Goal: Communication & Community: Share content

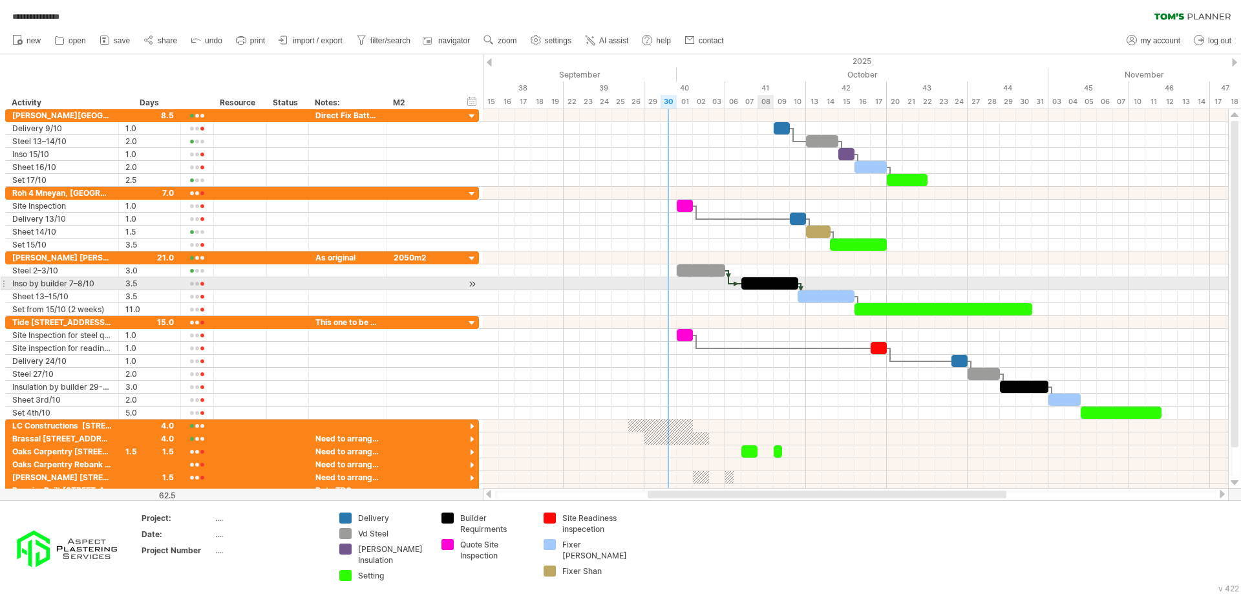
click at [772, 286] on div at bounding box center [770, 283] width 57 height 12
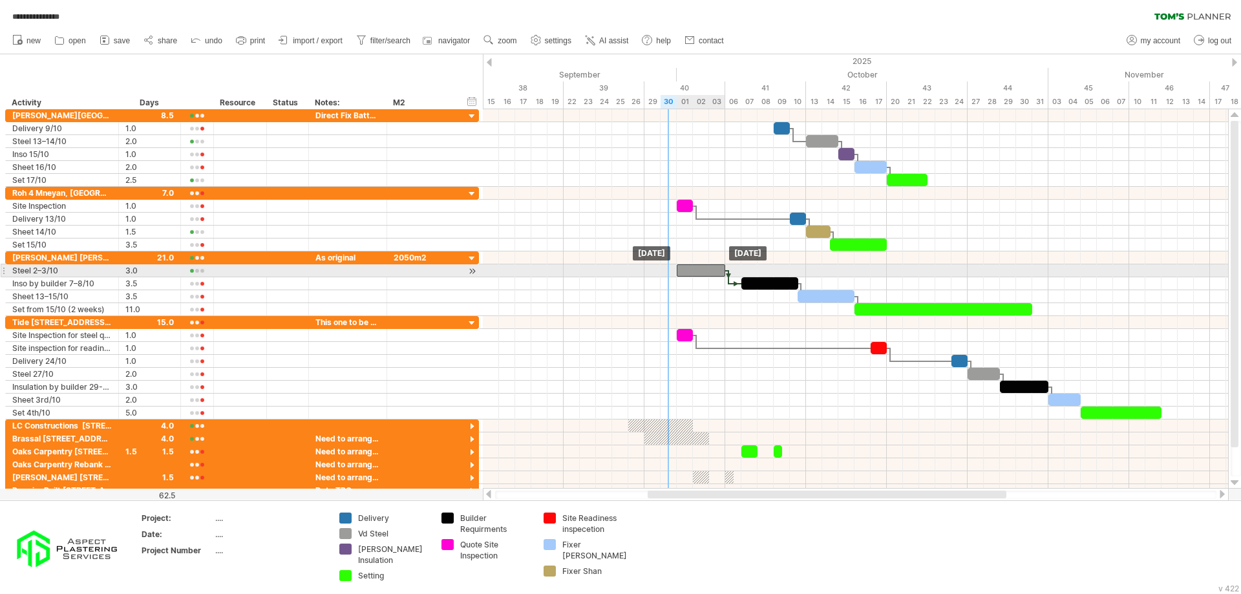
click at [719, 271] on div at bounding box center [701, 270] width 48 height 12
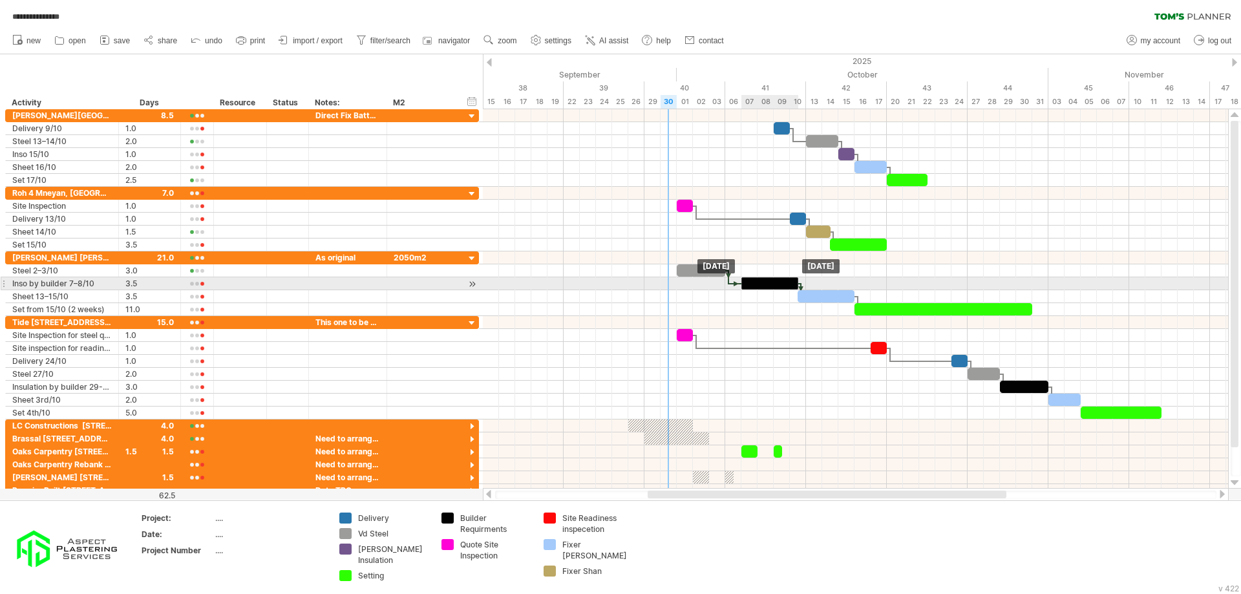
click at [764, 286] on div at bounding box center [770, 283] width 57 height 12
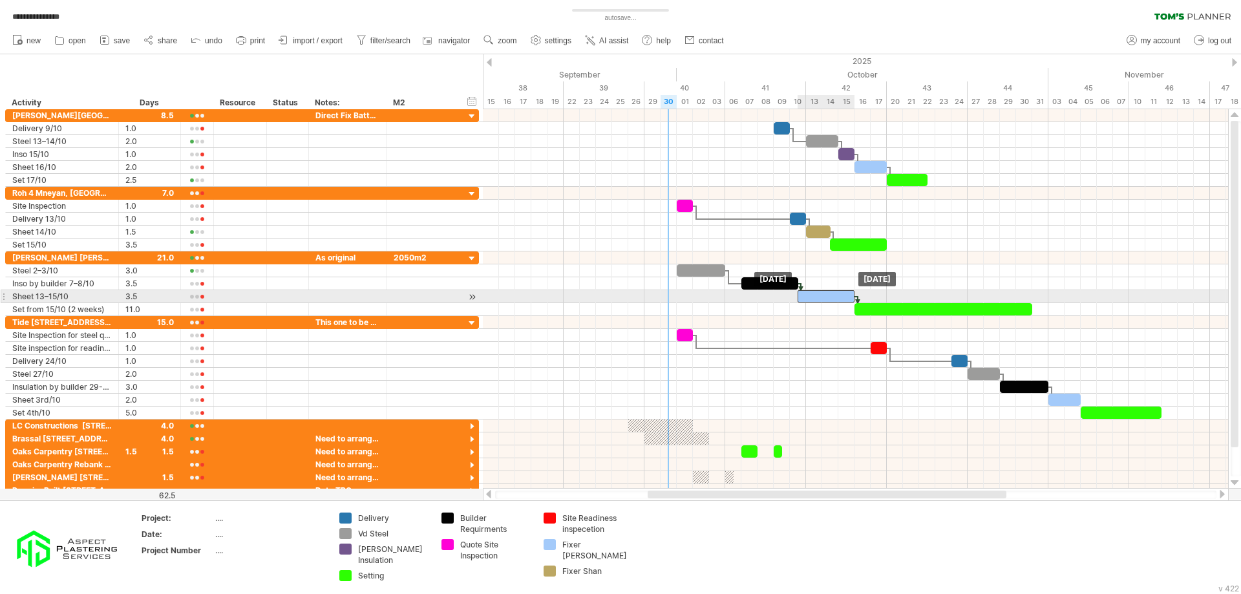
click at [803, 295] on div at bounding box center [826, 296] width 57 height 12
drag, startPoint x: 800, startPoint y: 297, endPoint x: 810, endPoint y: 297, distance: 10.4
click at [810, 297] on div at bounding box center [830, 296] width 48 height 12
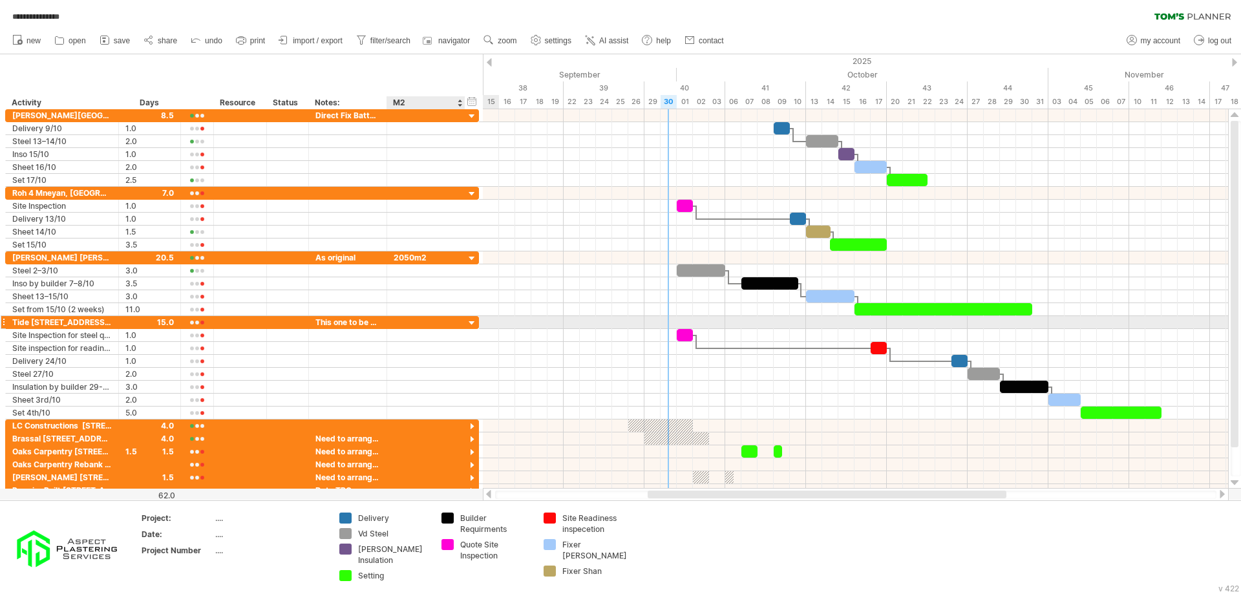
click at [473, 326] on div at bounding box center [472, 323] width 12 height 12
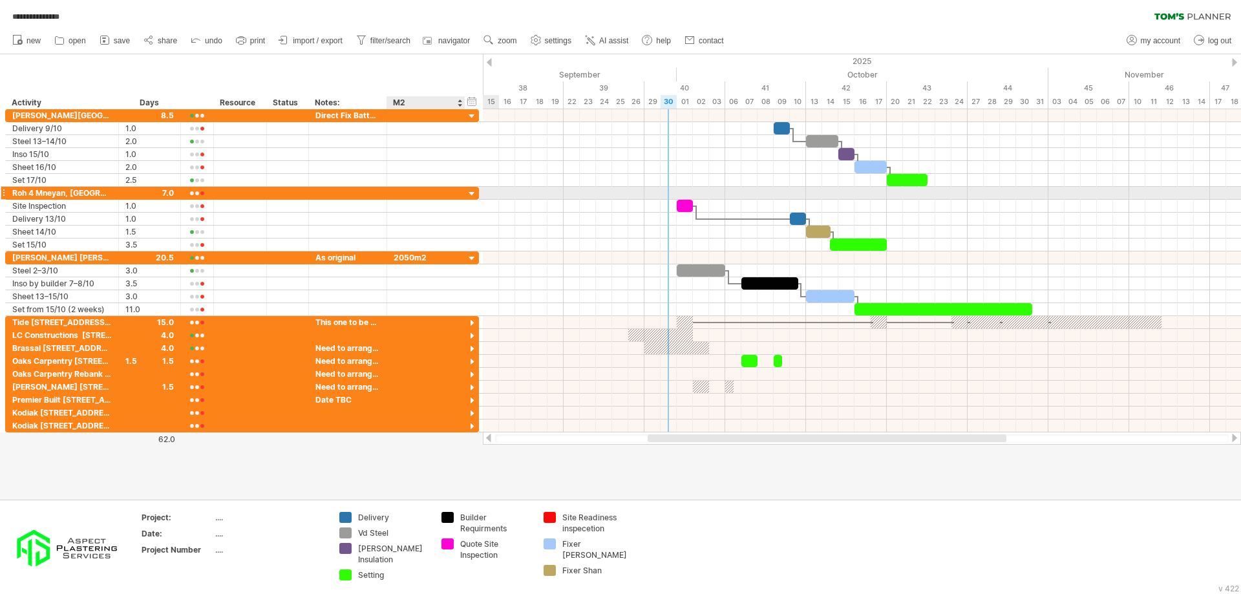
click at [475, 194] on div at bounding box center [472, 194] width 12 height 12
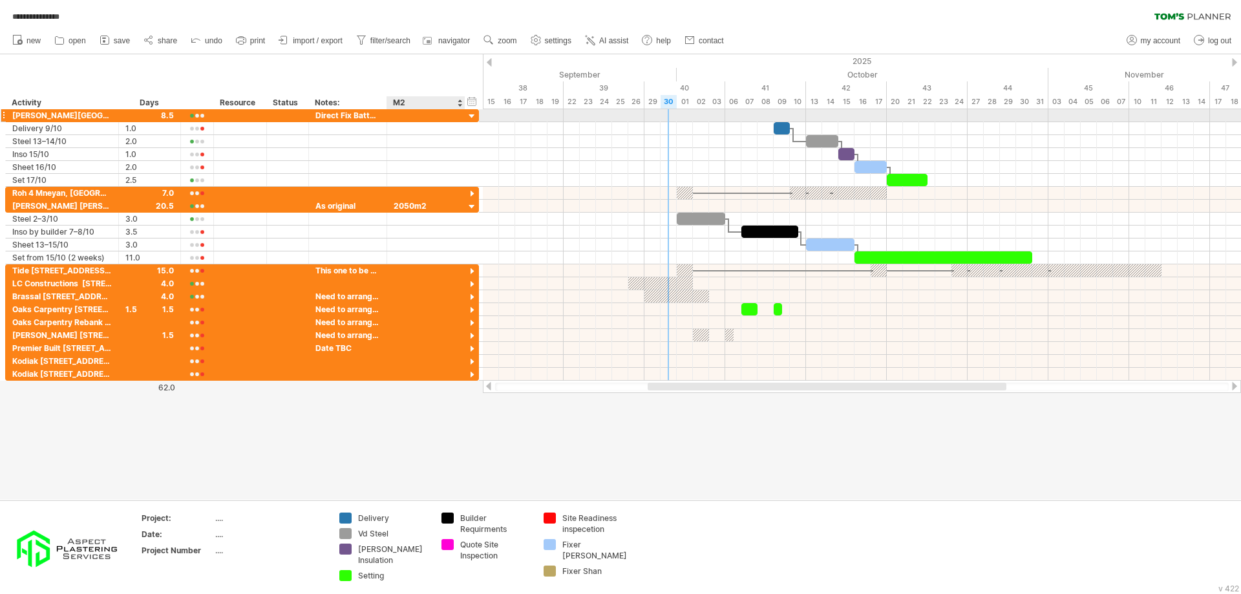
click at [471, 118] on div at bounding box center [472, 117] width 12 height 12
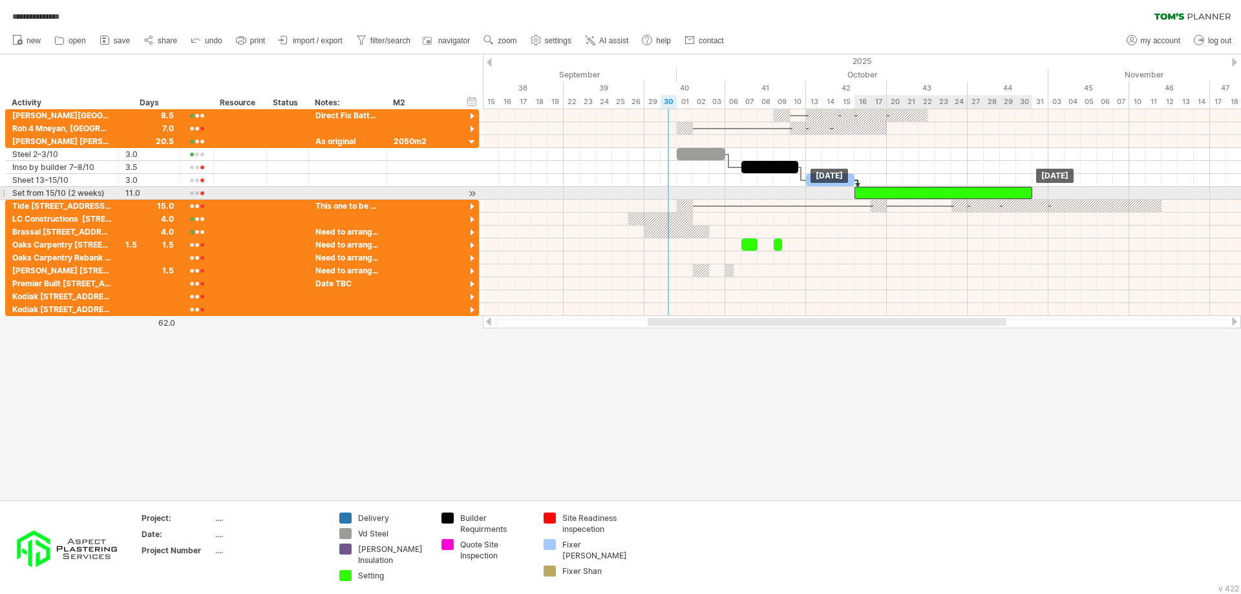
click at [868, 193] on div at bounding box center [944, 193] width 178 height 12
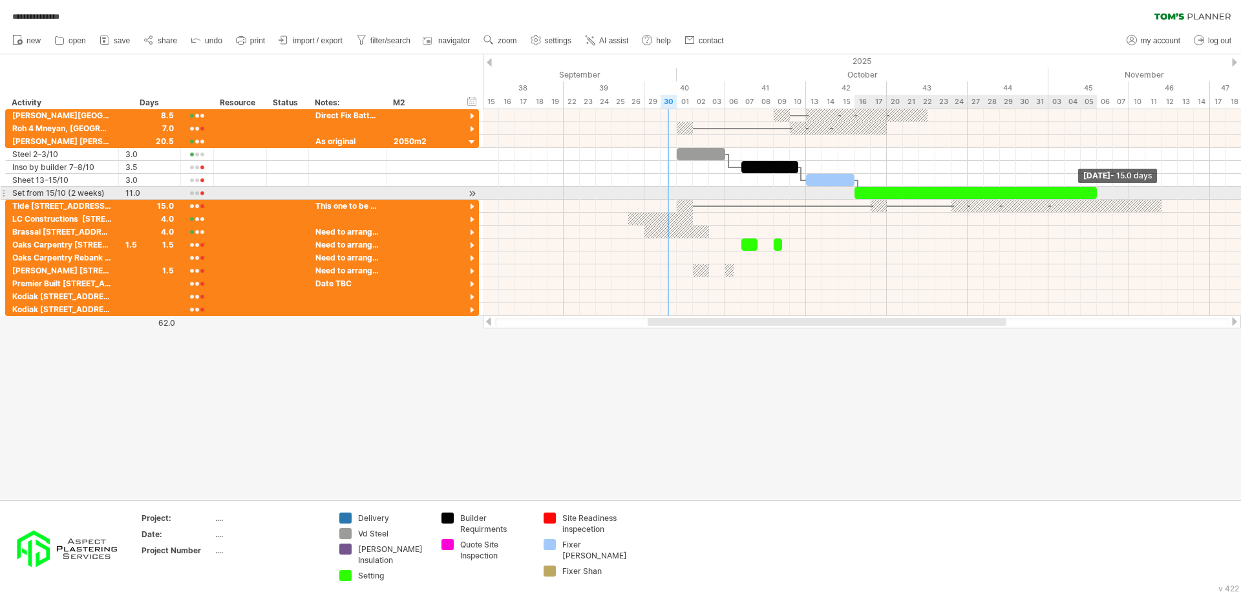
drag, startPoint x: 1031, startPoint y: 193, endPoint x: 1098, endPoint y: 195, distance: 67.3
click at [1098, 195] on span at bounding box center [1097, 193] width 5 height 12
click at [1080, 197] on div at bounding box center [976, 193] width 242 height 12
drag, startPoint x: 1096, startPoint y: 194, endPoint x: 1106, endPoint y: 194, distance: 9.7
click at [1106, 194] on span at bounding box center [1105, 193] width 5 height 12
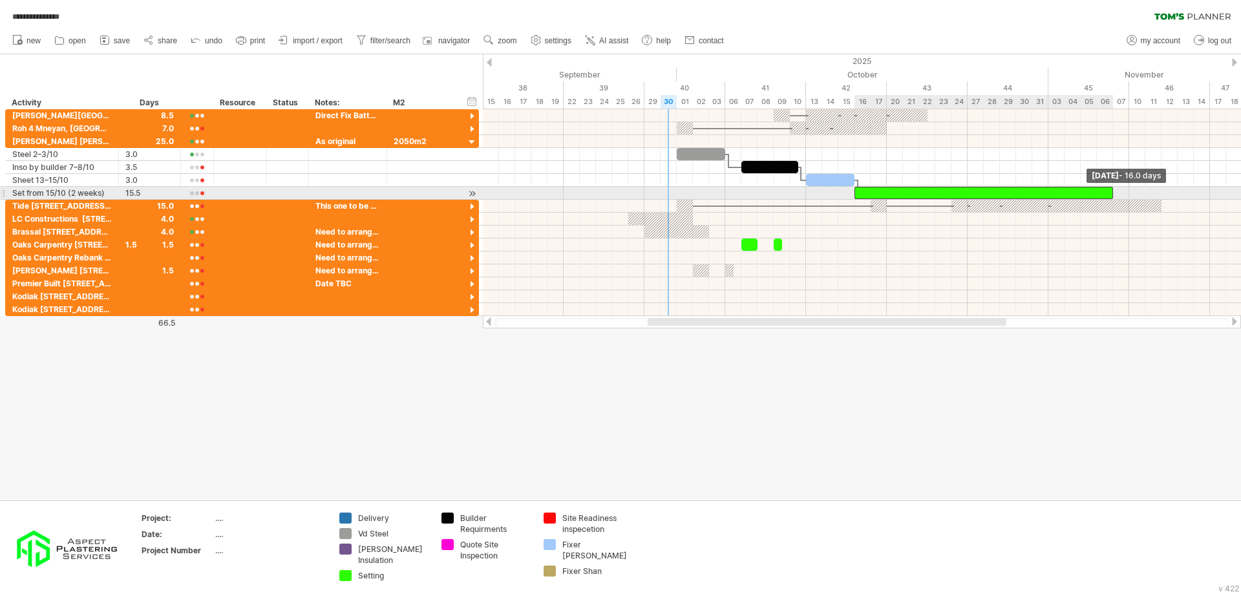
drag, startPoint x: 1106, startPoint y: 194, endPoint x: 1113, endPoint y: 193, distance: 7.1
click at [1113, 193] on span at bounding box center [1113, 193] width 5 height 12
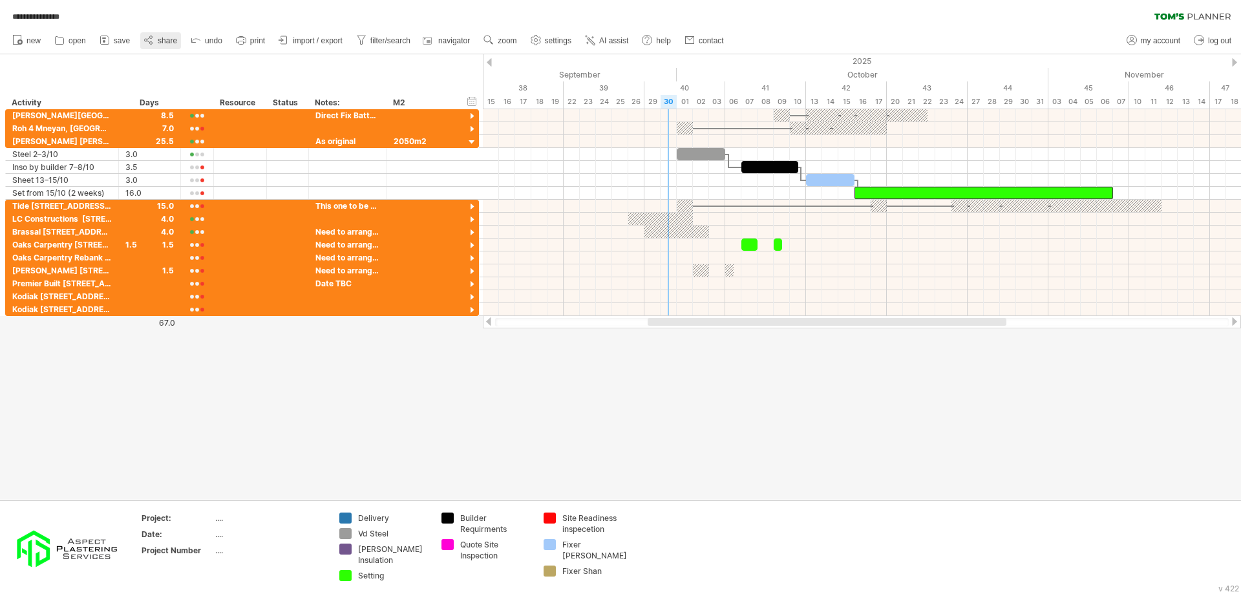
click at [166, 42] on span "share" at bounding box center [167, 40] width 19 height 9
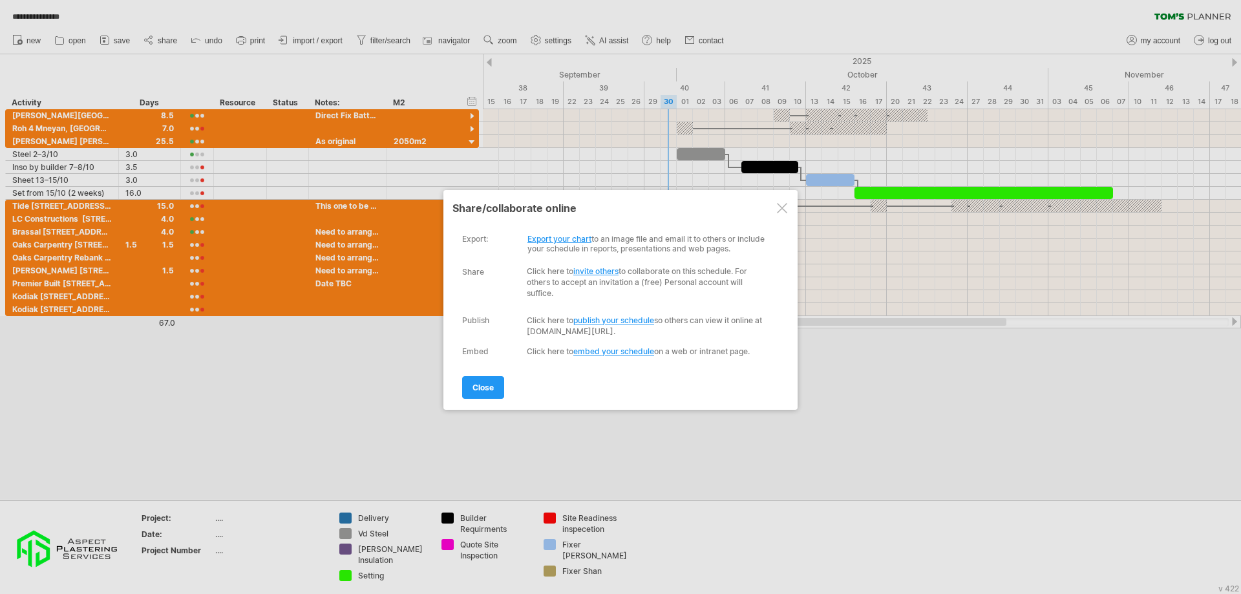
click at [570, 242] on link "Export your chart" at bounding box center [560, 239] width 64 height 10
select select "*******"
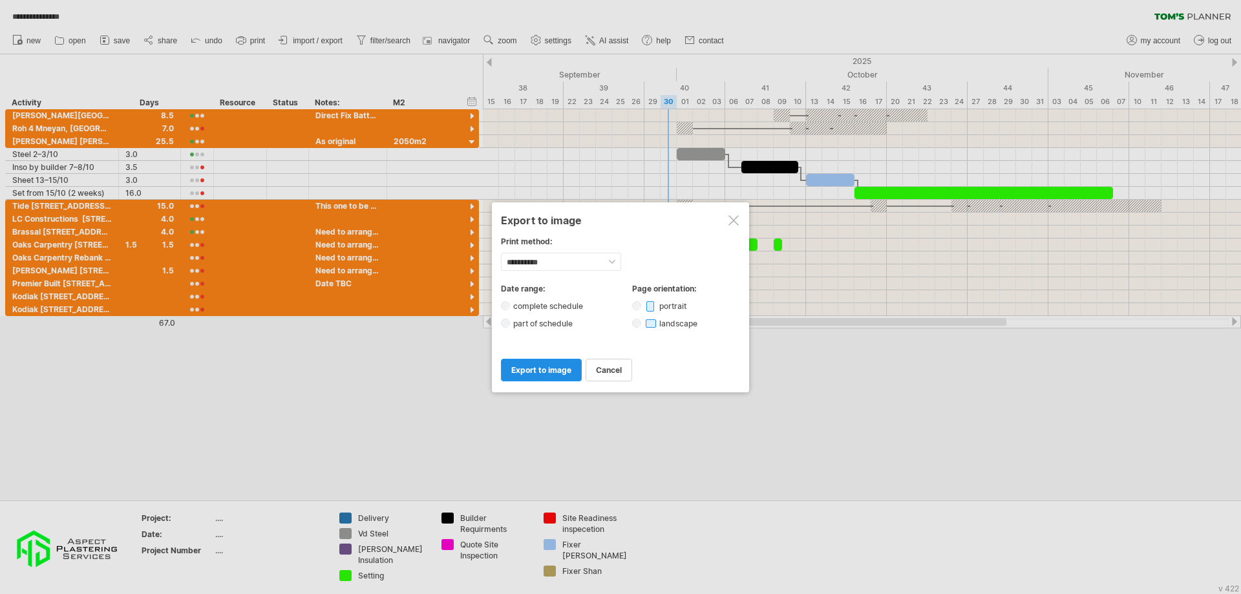
click at [531, 367] on span "export to image" at bounding box center [541, 370] width 60 height 10
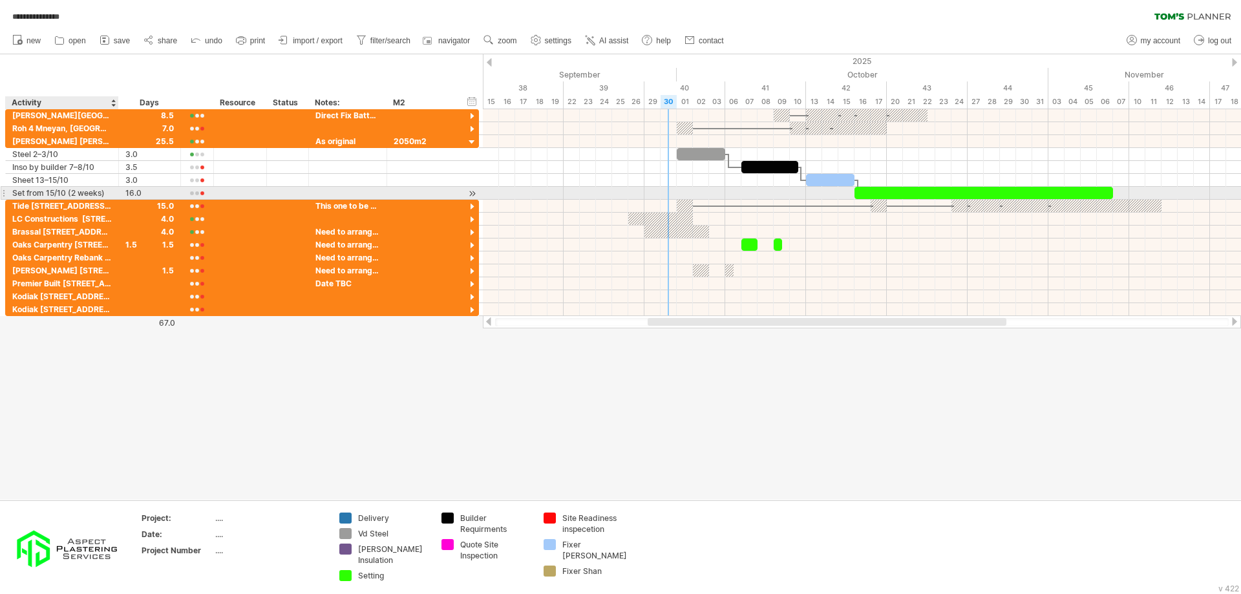
click at [78, 195] on div "Set from 15/10 (2 weeks)" at bounding box center [62, 193] width 100 height 12
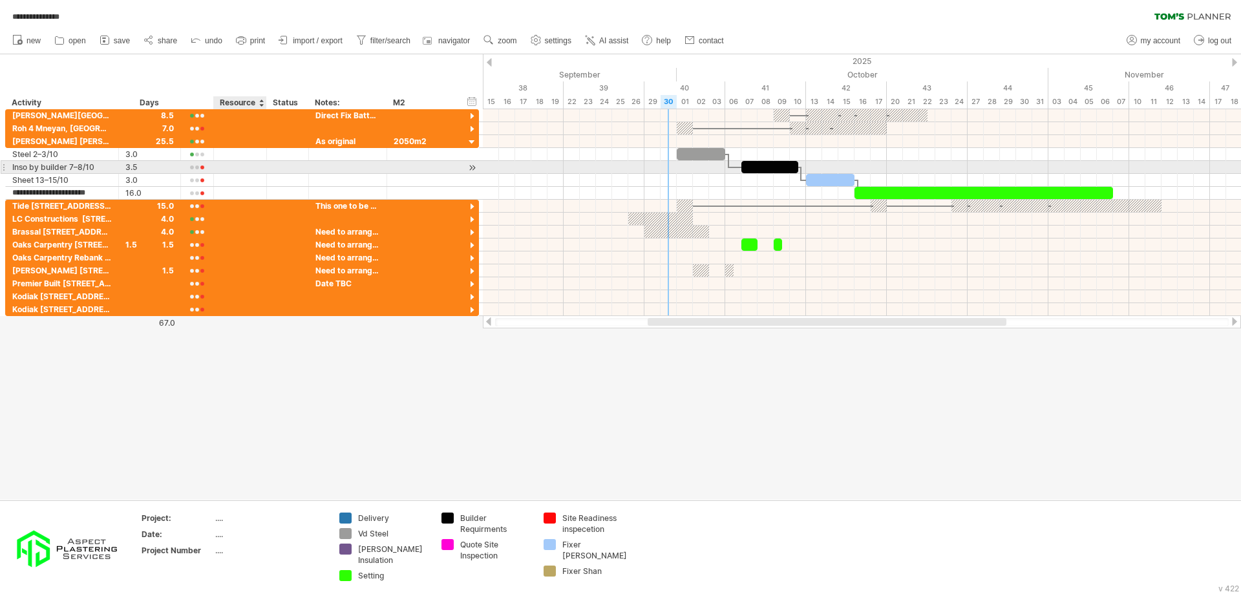
type input "**********"
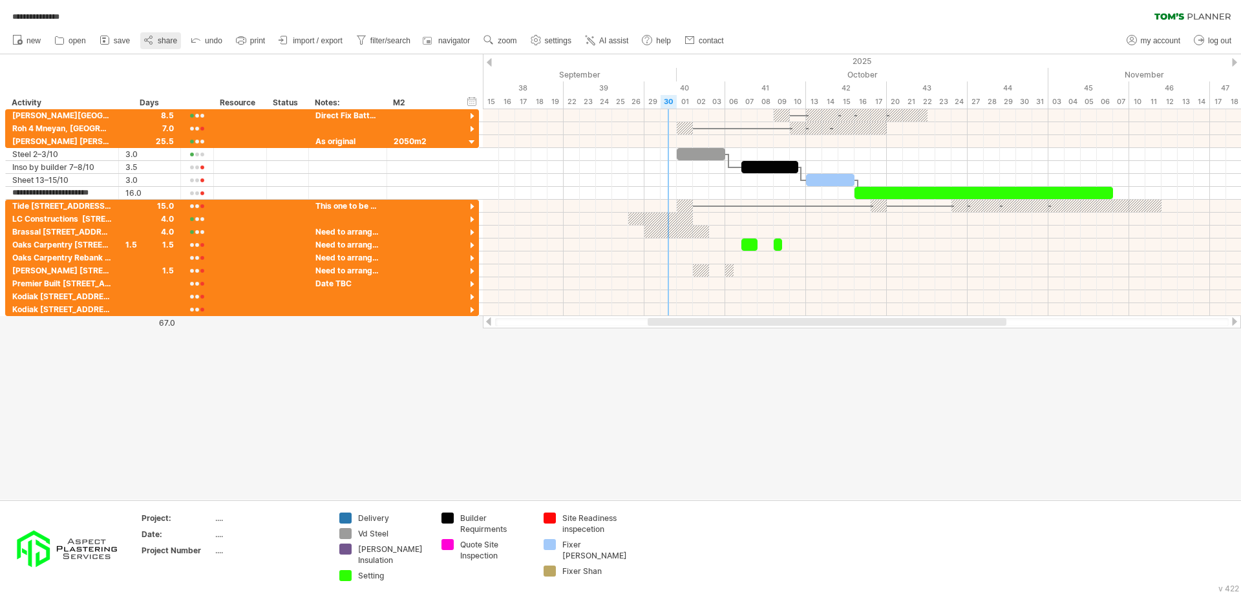
click at [164, 41] on span "share" at bounding box center [167, 40] width 19 height 9
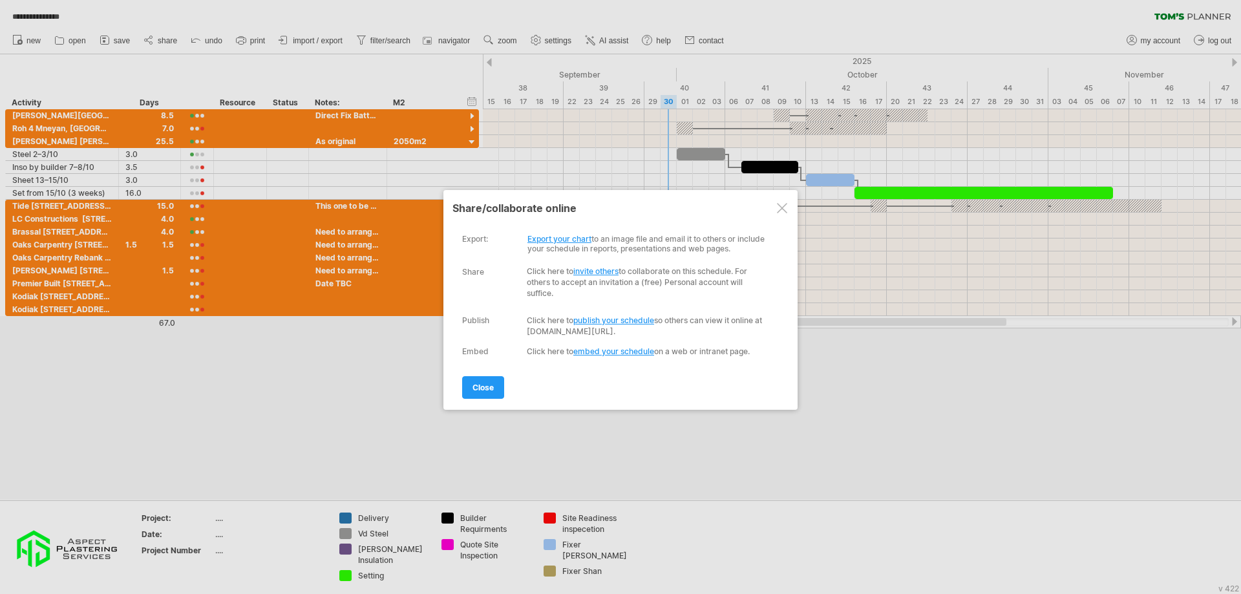
click at [559, 241] on link "Export your chart" at bounding box center [560, 239] width 64 height 10
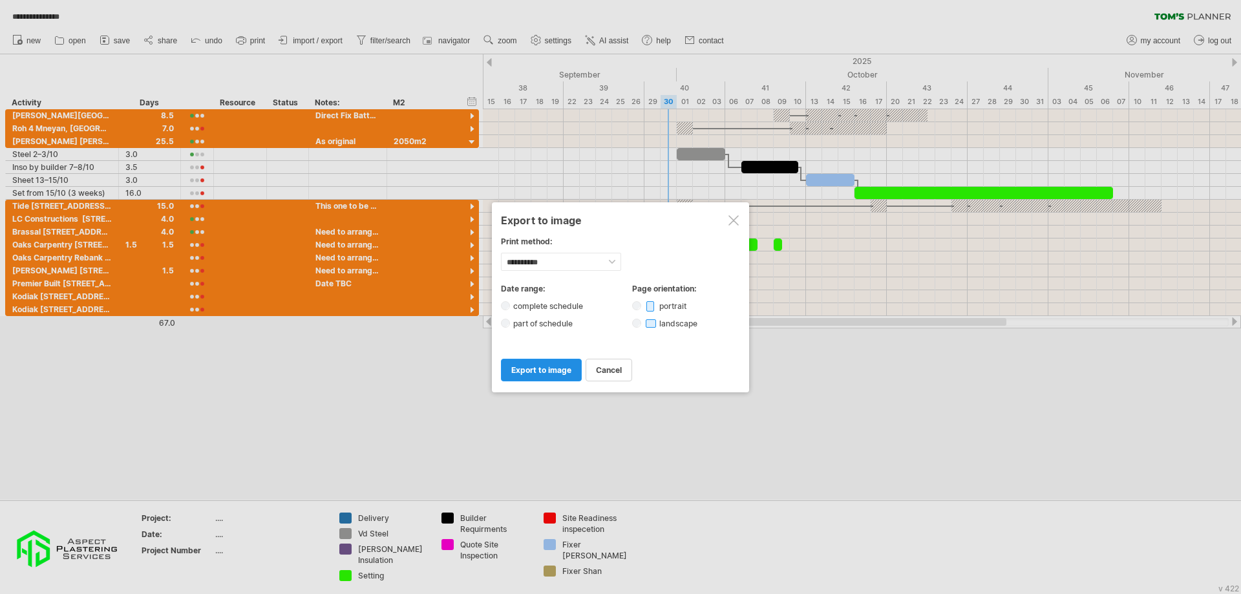
click at [540, 373] on span "export to image" at bounding box center [541, 370] width 60 height 10
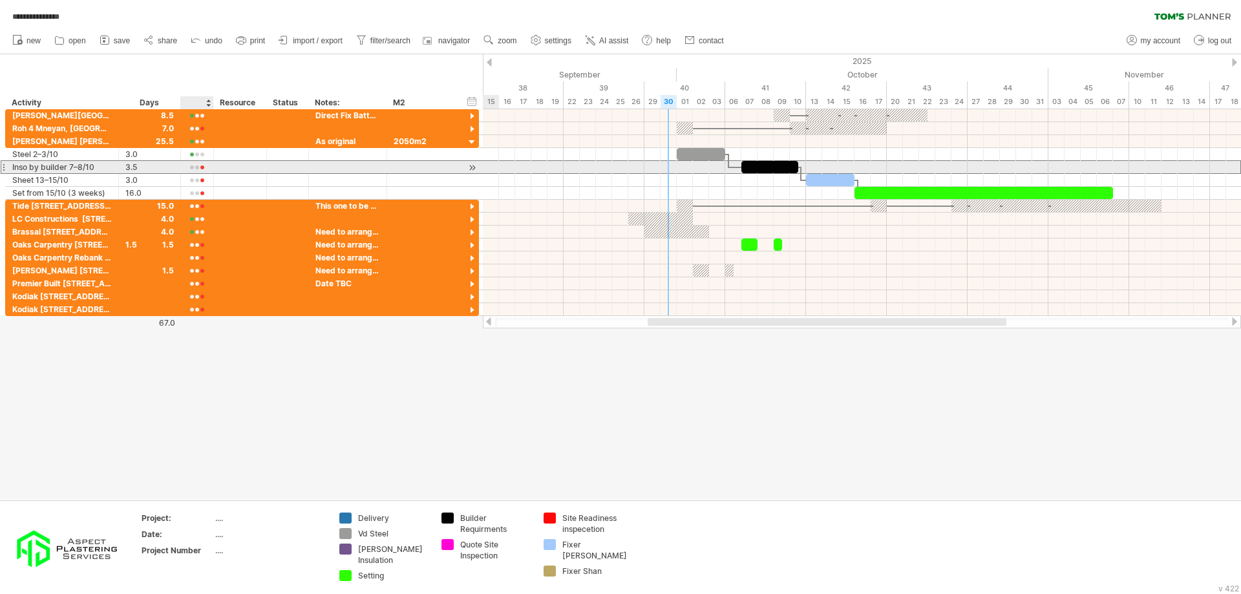
click at [191, 166] on div at bounding box center [196, 168] width 19 height 10
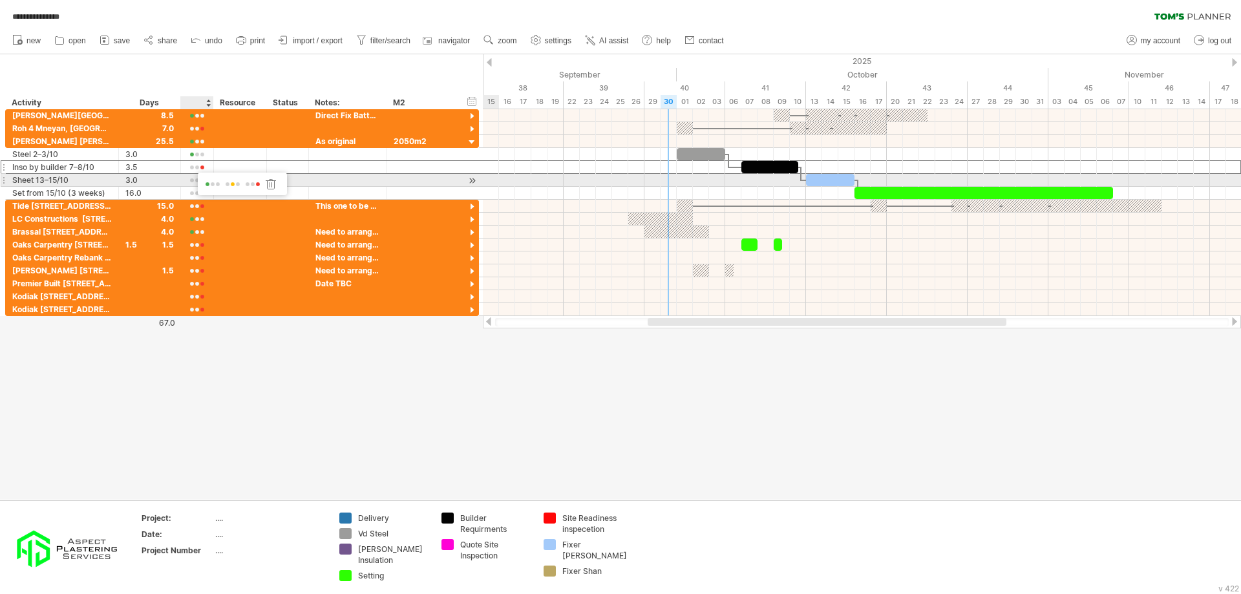
drag, startPoint x: 204, startPoint y: 183, endPoint x: 198, endPoint y: 176, distance: 9.2
click at [204, 184] on span at bounding box center [213, 185] width 18 height 10
click at [198, 176] on div at bounding box center [196, 181] width 19 height 10
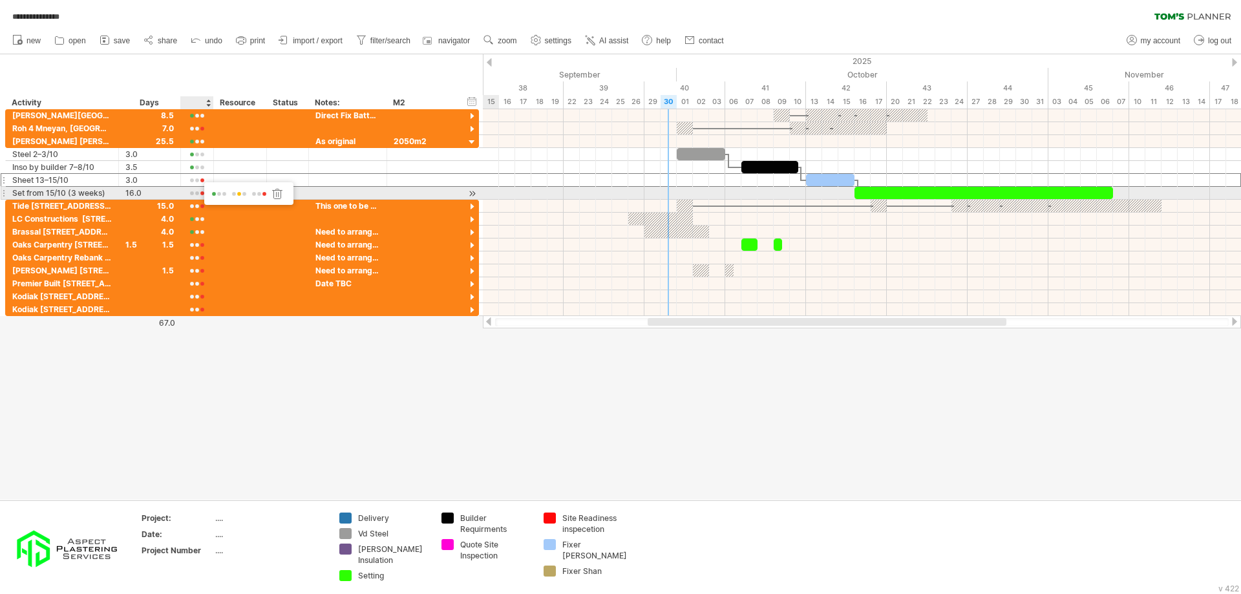
click at [219, 197] on span at bounding box center [219, 194] width 18 height 10
click at [191, 191] on div at bounding box center [196, 194] width 19 height 10
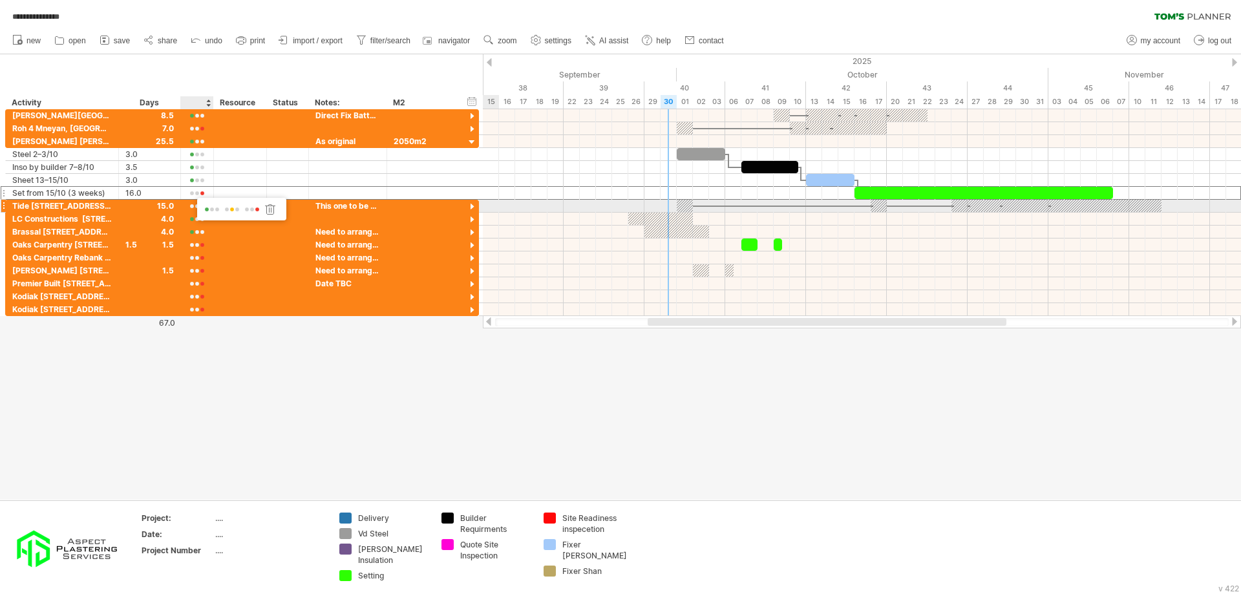
click at [208, 210] on span at bounding box center [212, 210] width 18 height 10
click at [193, 197] on div at bounding box center [196, 194] width 19 height 10
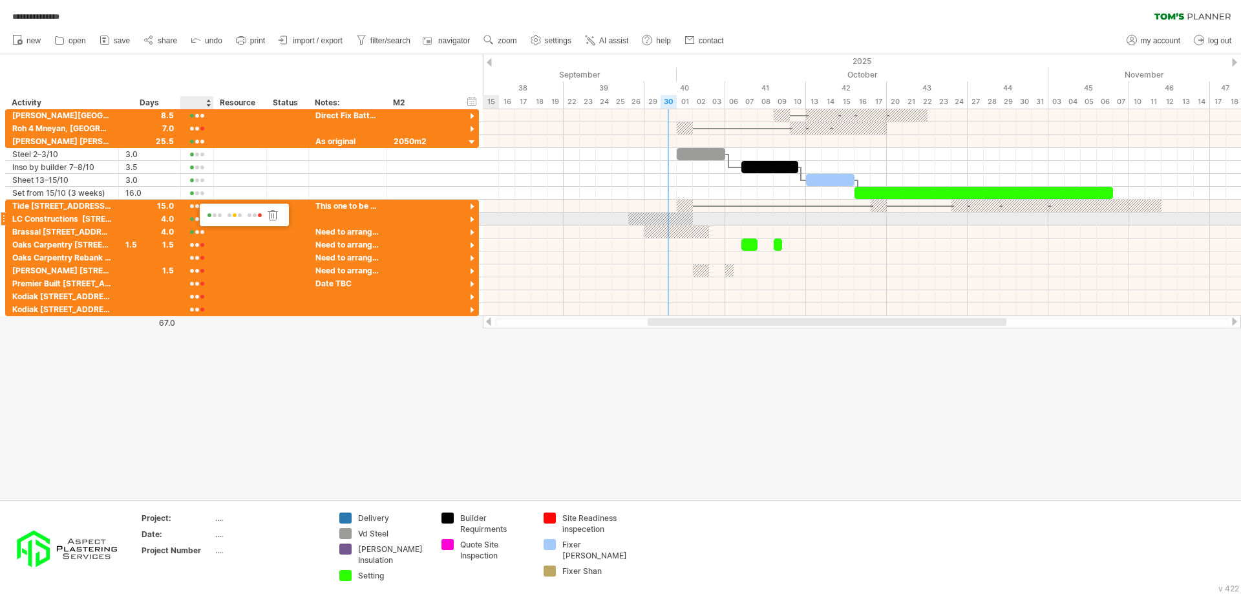
click at [257, 219] on span at bounding box center [255, 216] width 18 height 10
click at [173, 45] on span "share" at bounding box center [167, 40] width 19 height 9
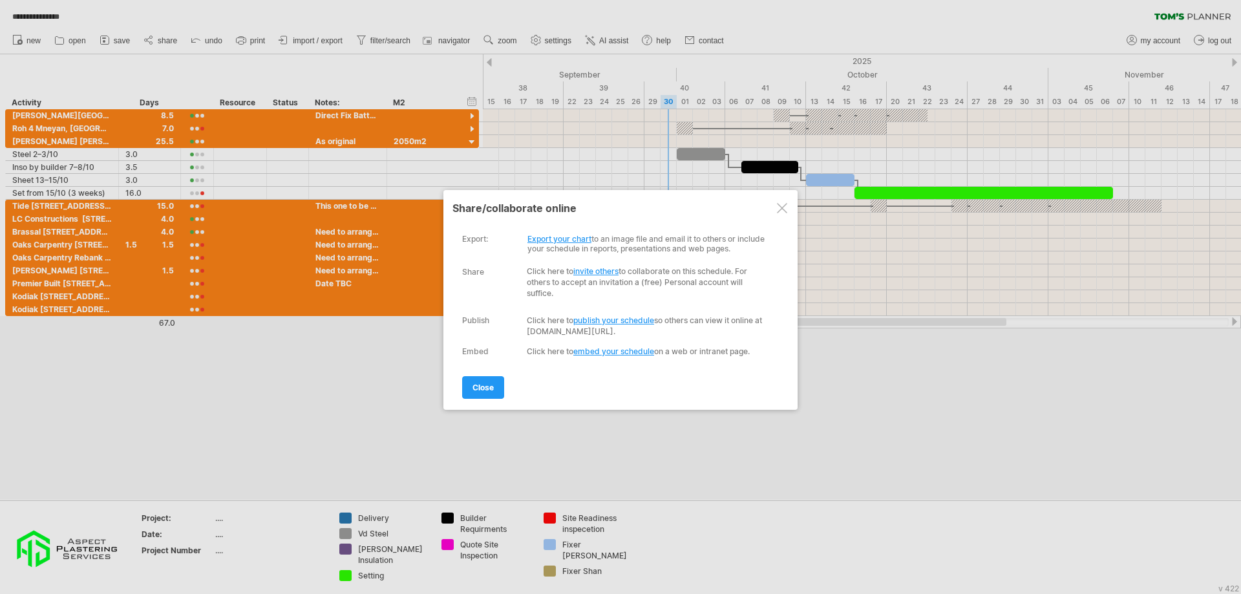
click at [606, 271] on link "invite others" at bounding box center [595, 271] width 45 height 10
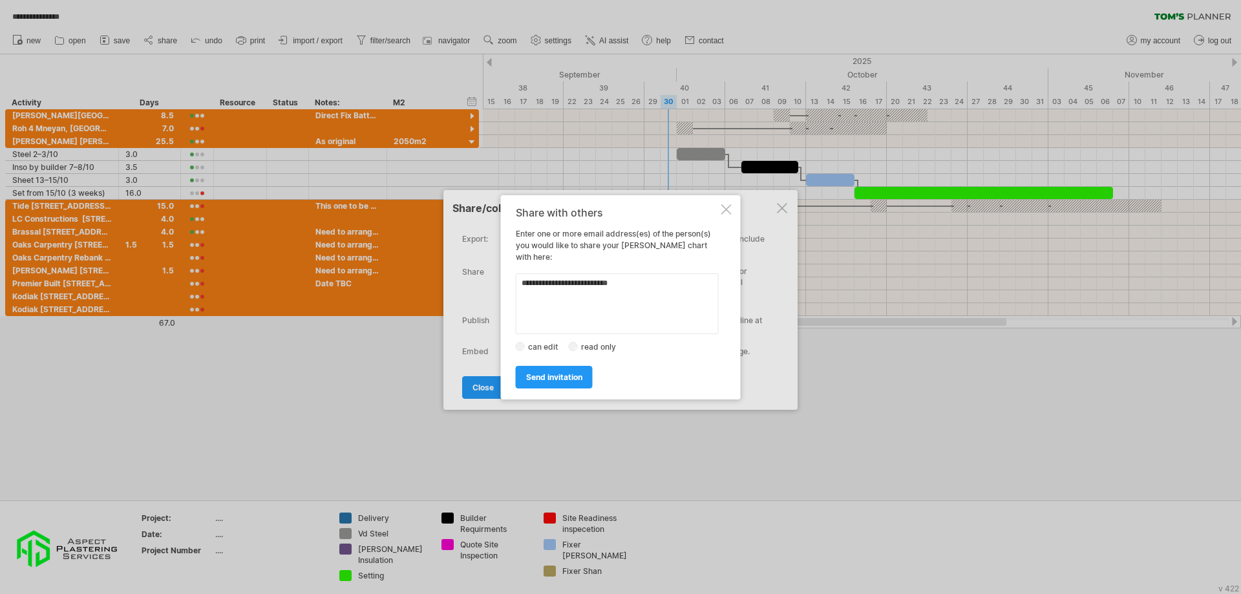
type textarea "**********"
click at [567, 372] on span "send invitation" at bounding box center [554, 377] width 56 height 10
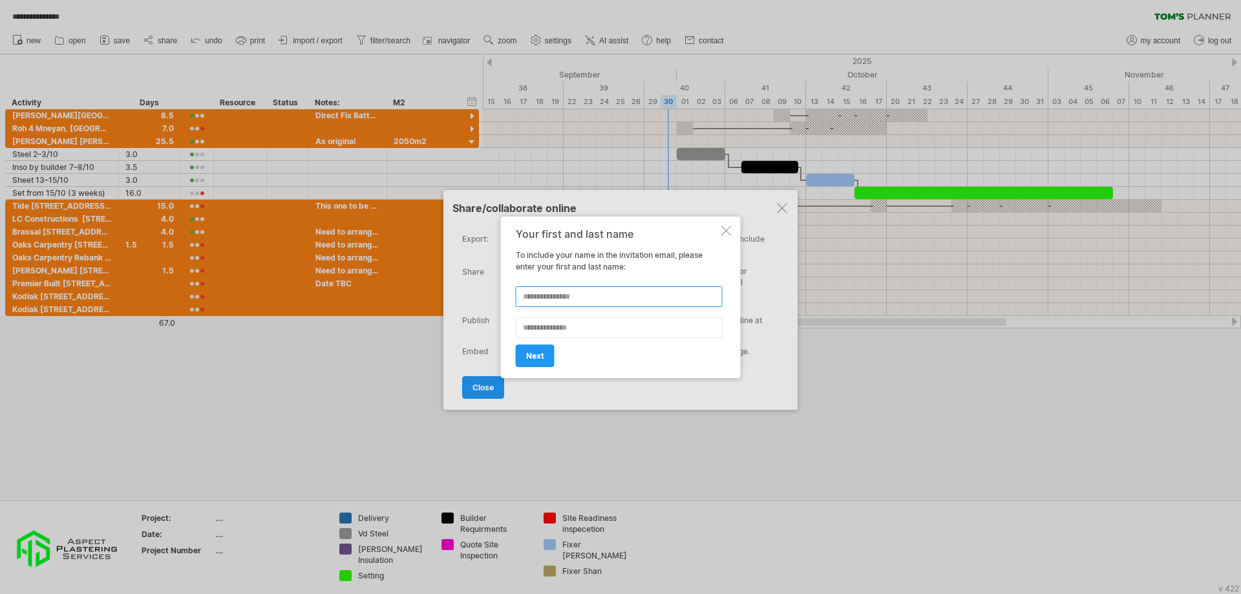
click at [565, 303] on input "text" at bounding box center [619, 296] width 207 height 21
type input "*****"
type input "******"
click at [537, 352] on span "next" at bounding box center [535, 356] width 18 height 10
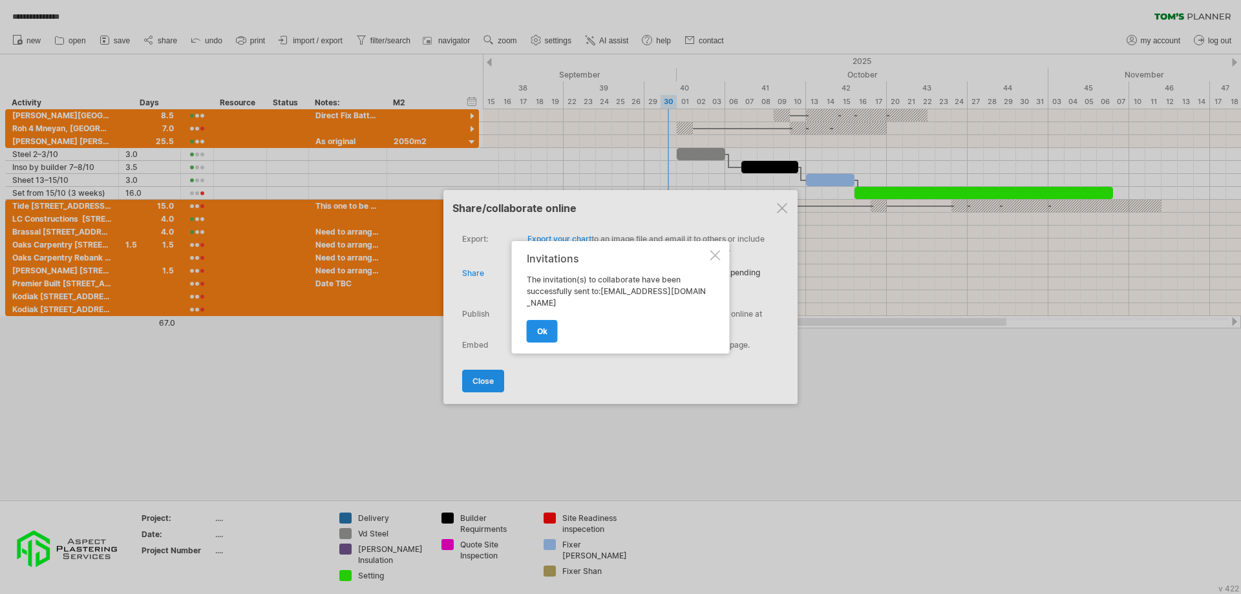
click at [547, 329] on span "ok" at bounding box center [542, 331] width 10 height 10
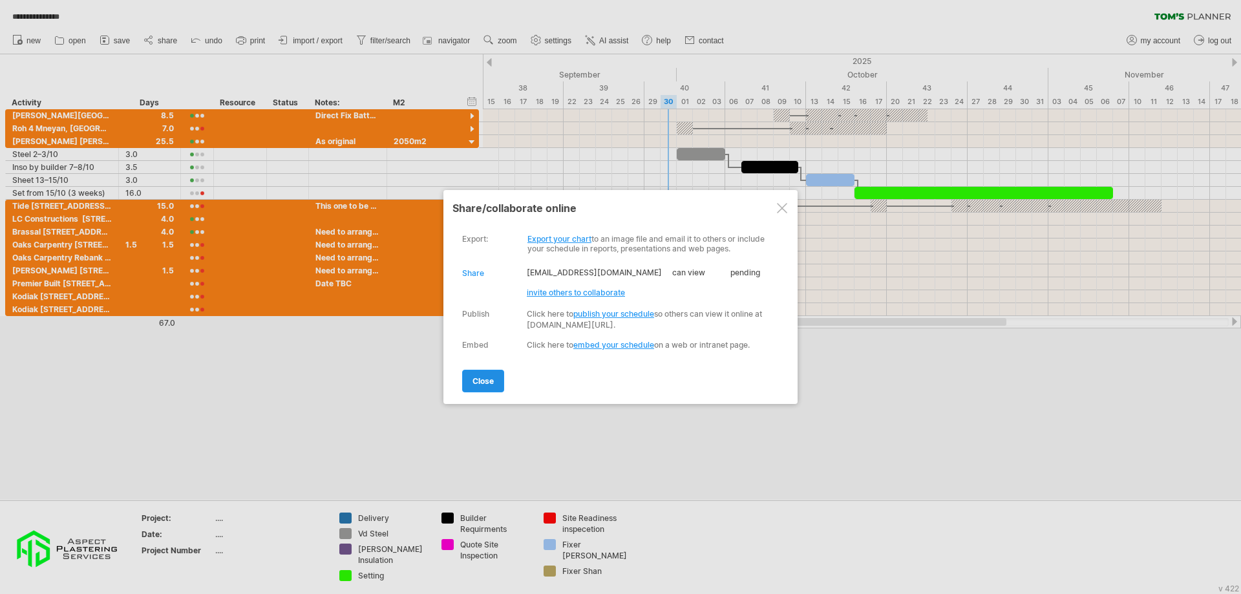
click at [485, 378] on span "close" at bounding box center [483, 381] width 21 height 10
